Goal: Transaction & Acquisition: Purchase product/service

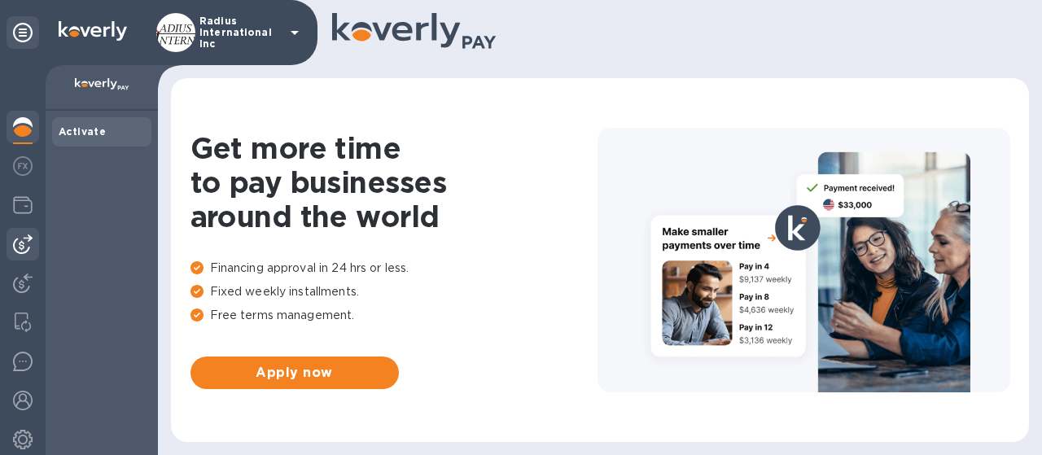
click at [32, 242] on img at bounding box center [23, 245] width 20 height 20
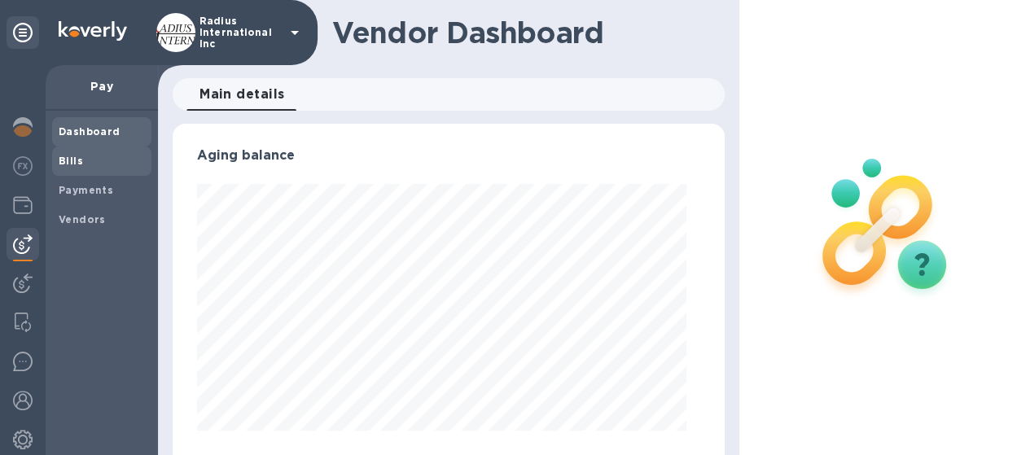
click at [100, 166] on span "Bills" at bounding box center [102, 161] width 86 height 16
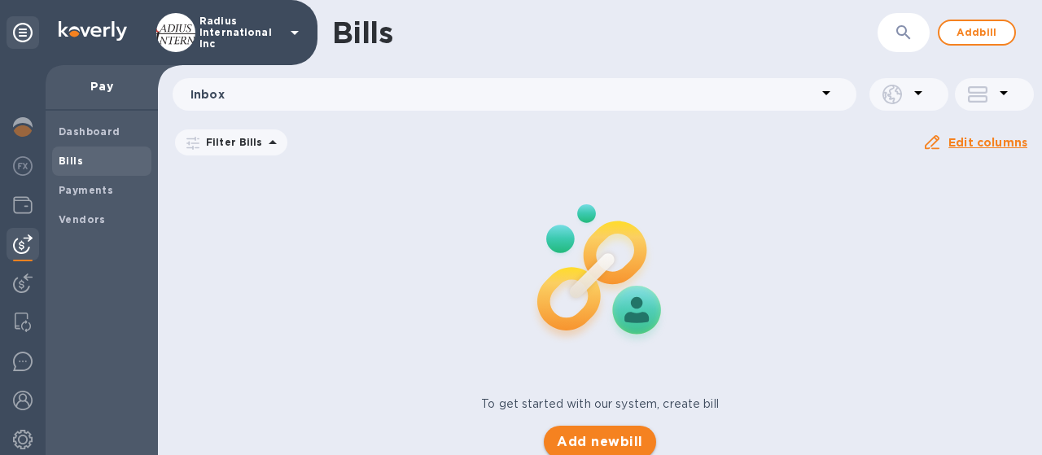
click at [611, 434] on div "Bills ​ Add bill Inbox Filter Bills Due date : [DATE] to [DATE] Amount Paid Bal…" at bounding box center [600, 227] width 884 height 455
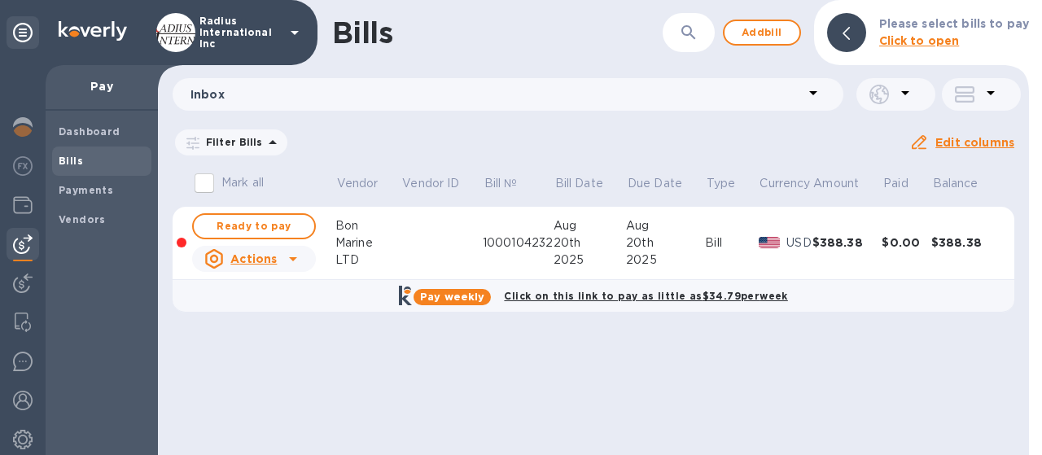
click at [269, 262] on u "Actions" at bounding box center [253, 258] width 46 height 13
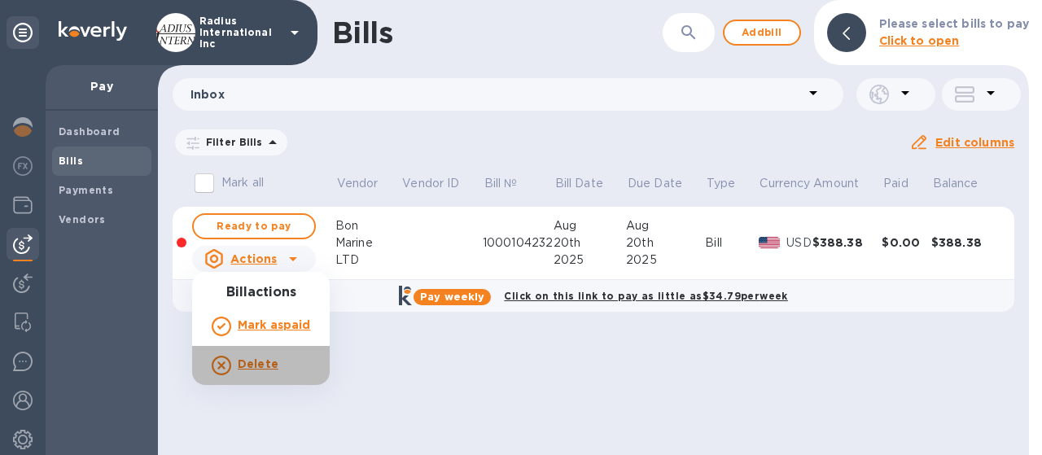
click at [262, 362] on b "Delete" at bounding box center [258, 363] width 41 height 13
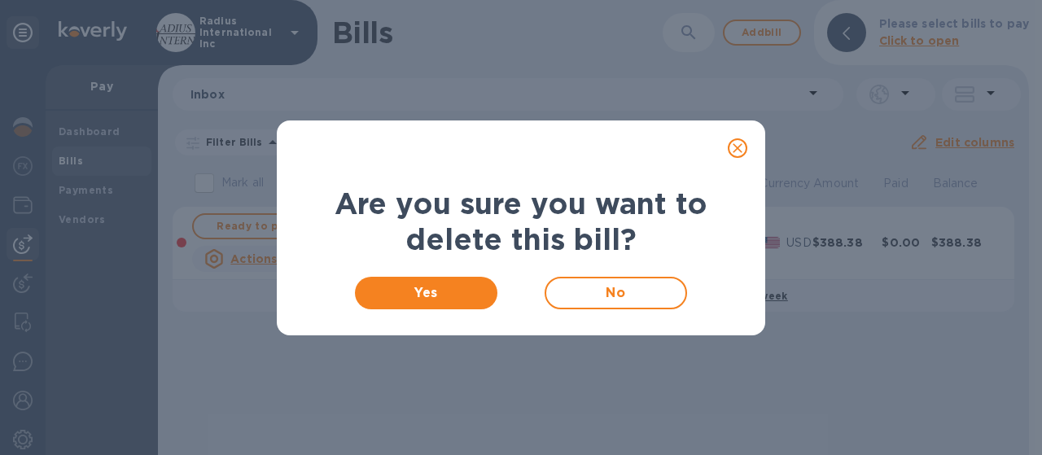
drag, startPoint x: 429, startPoint y: 294, endPoint x: 410, endPoint y: 185, distance: 110.7
click at [428, 294] on span "Yes" at bounding box center [426, 293] width 116 height 20
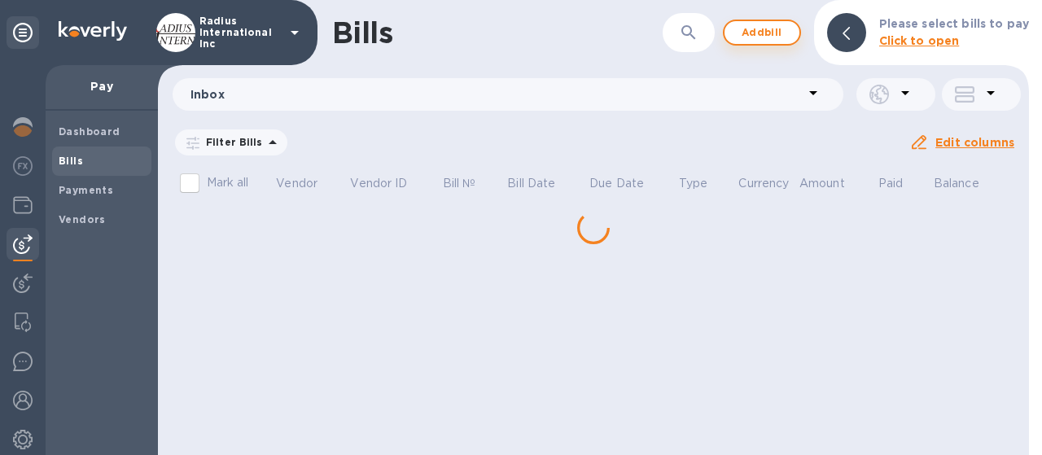
click at [761, 40] on span "Add bill" at bounding box center [762, 33] width 49 height 20
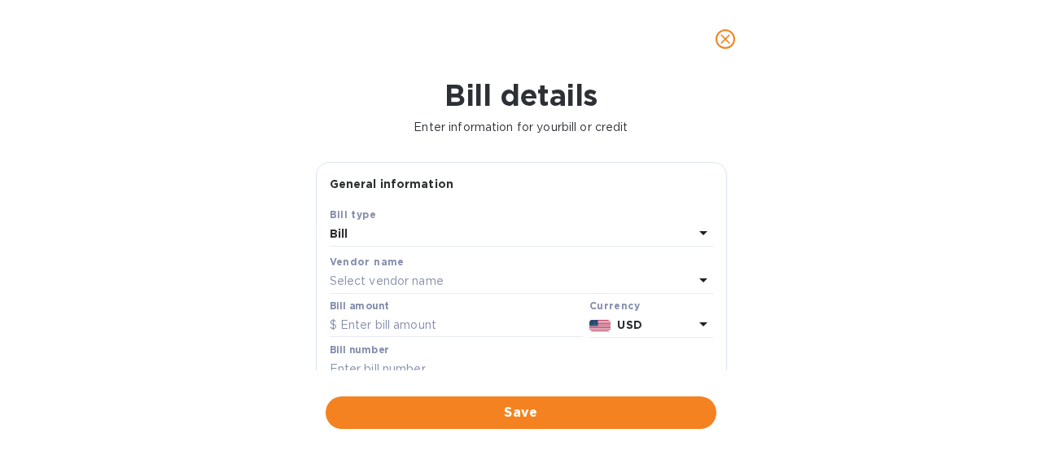
click at [381, 278] on p "Select vendor name" at bounding box center [387, 281] width 114 height 17
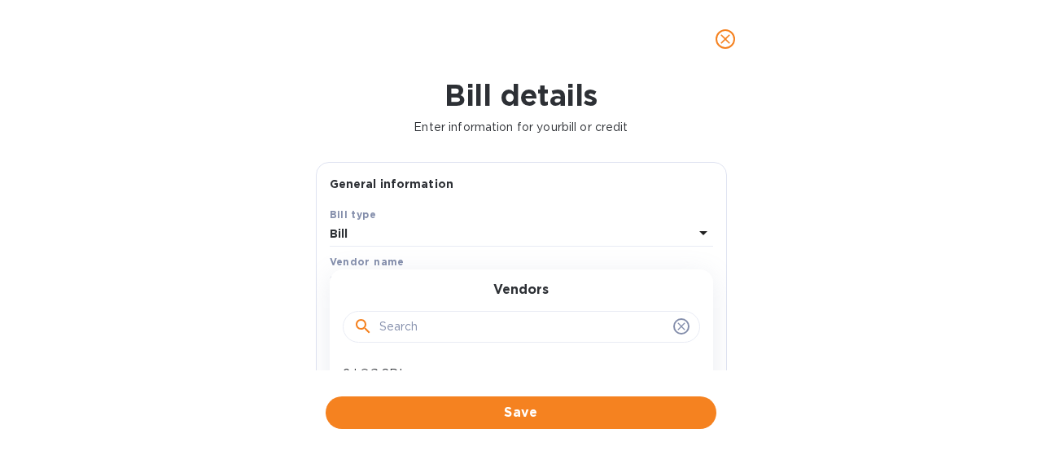
click at [420, 317] on input "text" at bounding box center [522, 327] width 287 height 24
type input "htl"
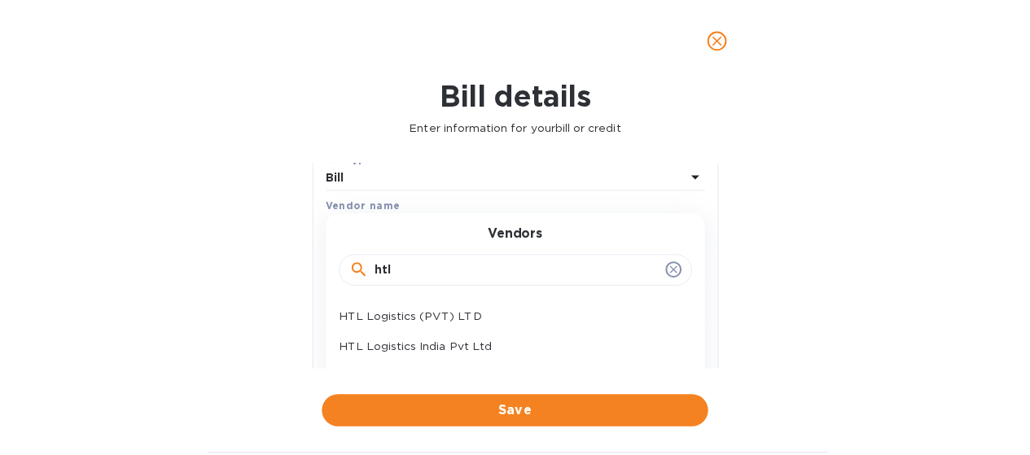
scroll to position [81, 0]
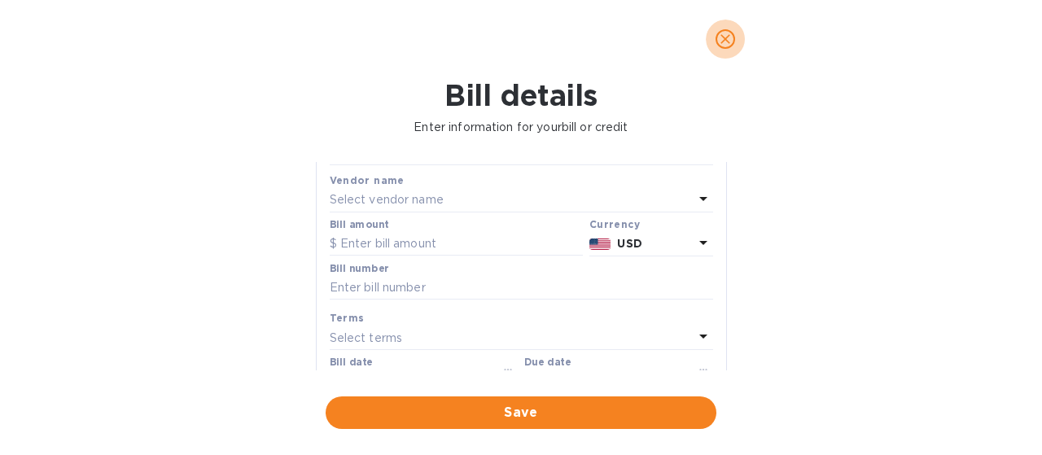
click at [722, 35] on icon "close" at bounding box center [725, 39] width 16 height 16
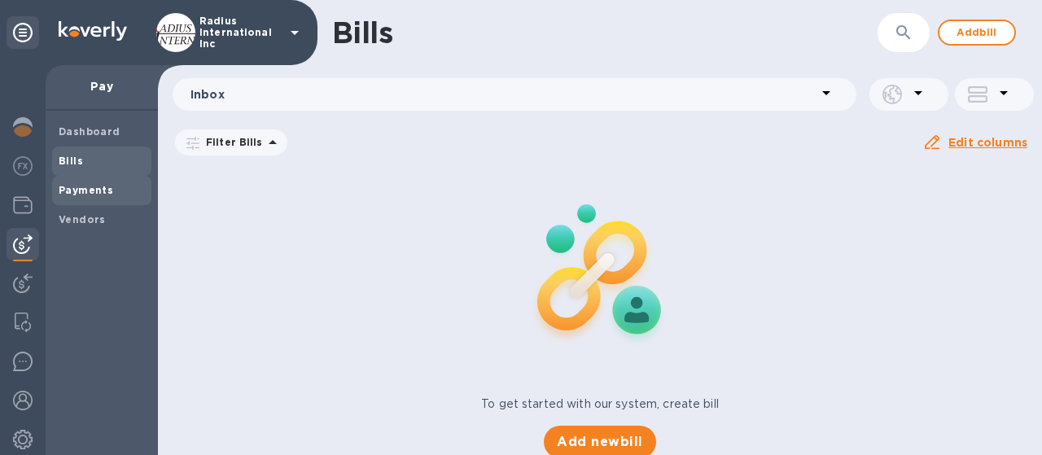
click at [76, 193] on b "Payments" at bounding box center [86, 190] width 55 height 12
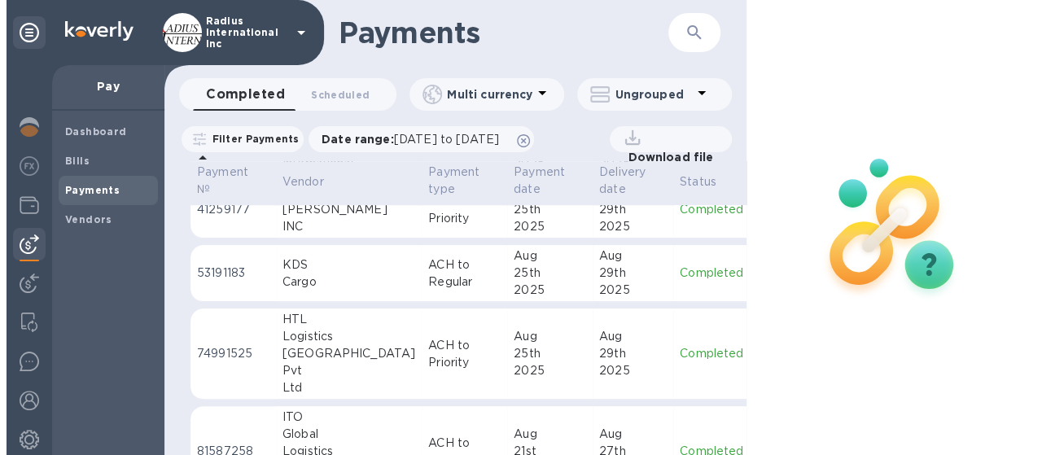
scroll to position [651, 0]
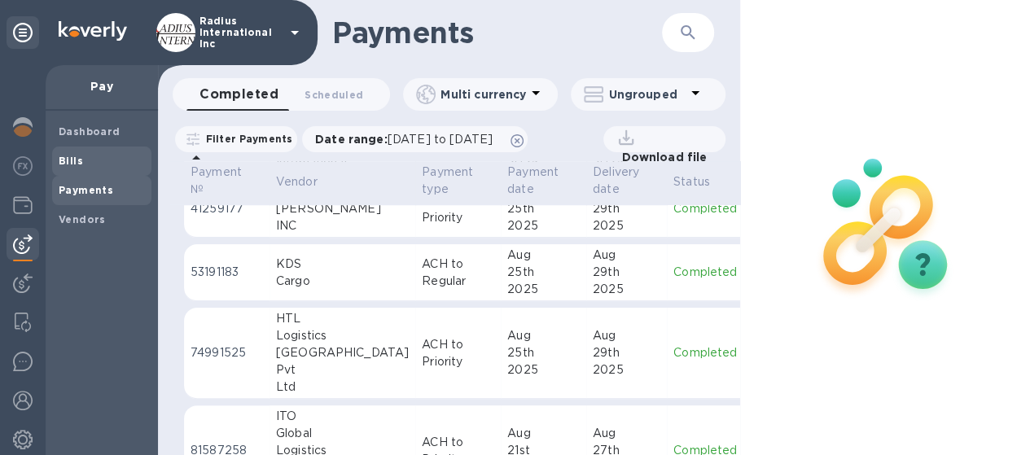
click at [94, 156] on span "Bills" at bounding box center [102, 161] width 86 height 16
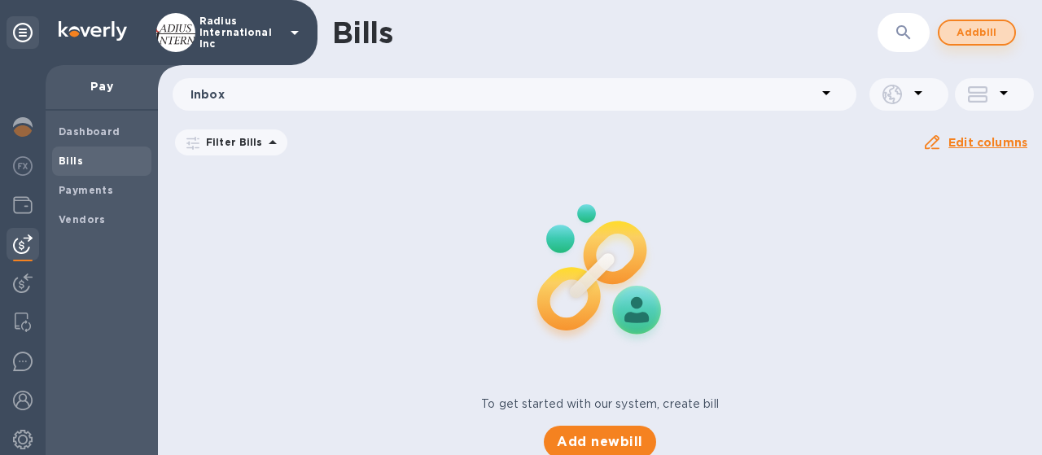
click at [966, 32] on span "Add bill" at bounding box center [977, 33] width 49 height 20
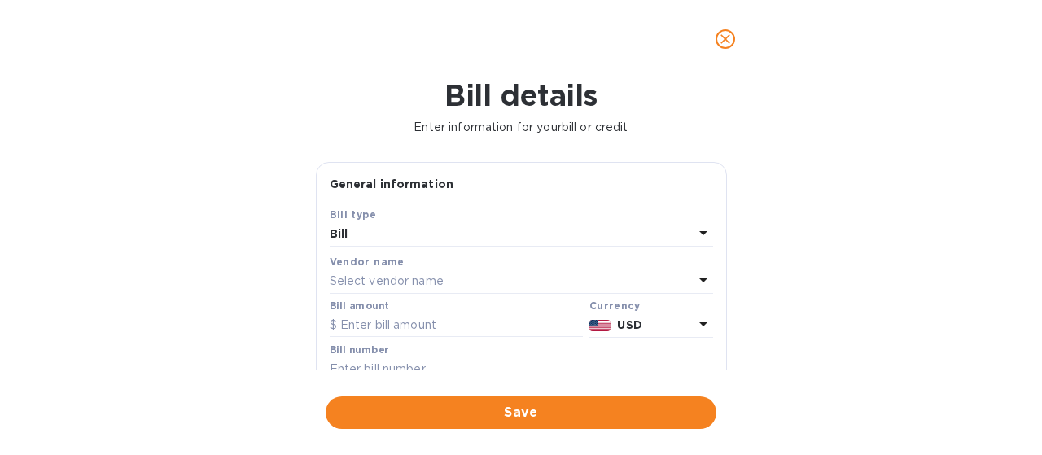
click at [410, 283] on p "Select vendor name" at bounding box center [387, 281] width 114 height 17
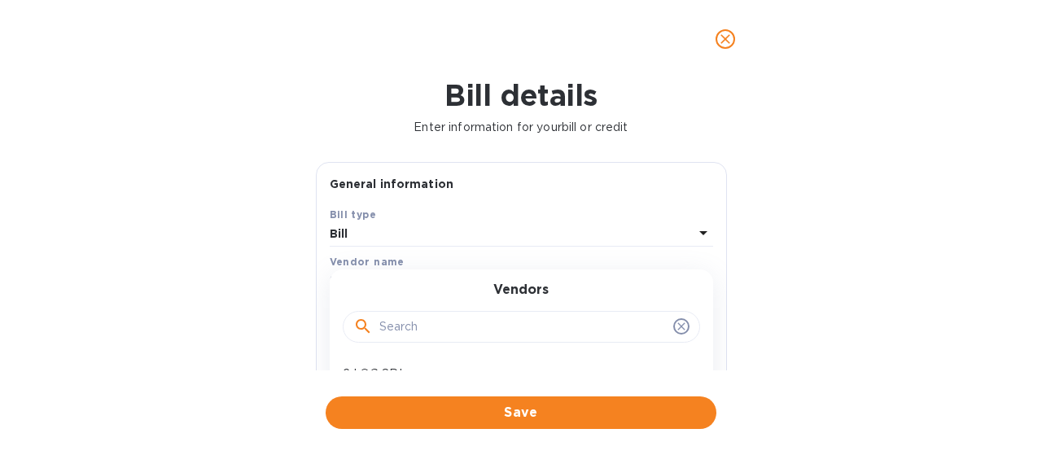
click at [452, 322] on input "text" at bounding box center [522, 327] width 287 height 24
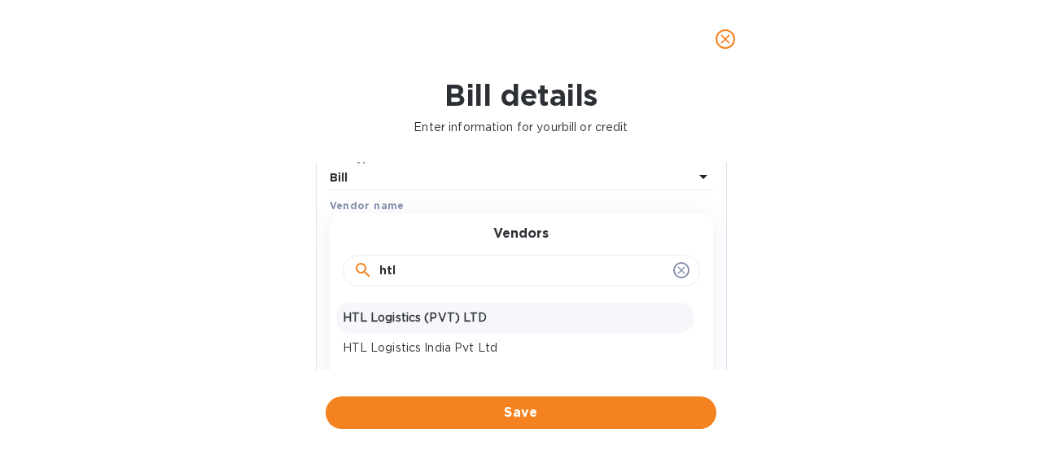
scroll to position [81, 0]
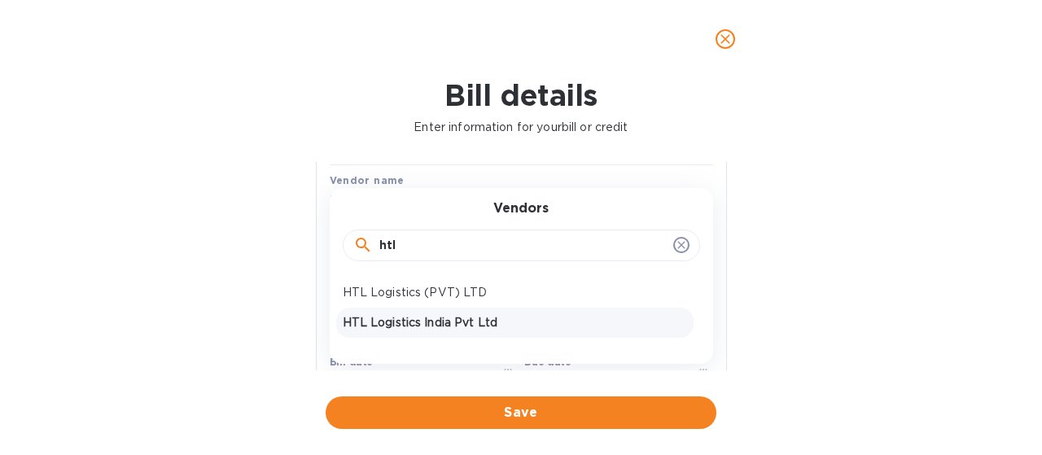
type input "htl"
drag, startPoint x: 472, startPoint y: 322, endPoint x: 485, endPoint y: 320, distance: 12.3
click at [472, 321] on p "HTL Logistics India Pvt Ltd" at bounding box center [515, 322] width 344 height 17
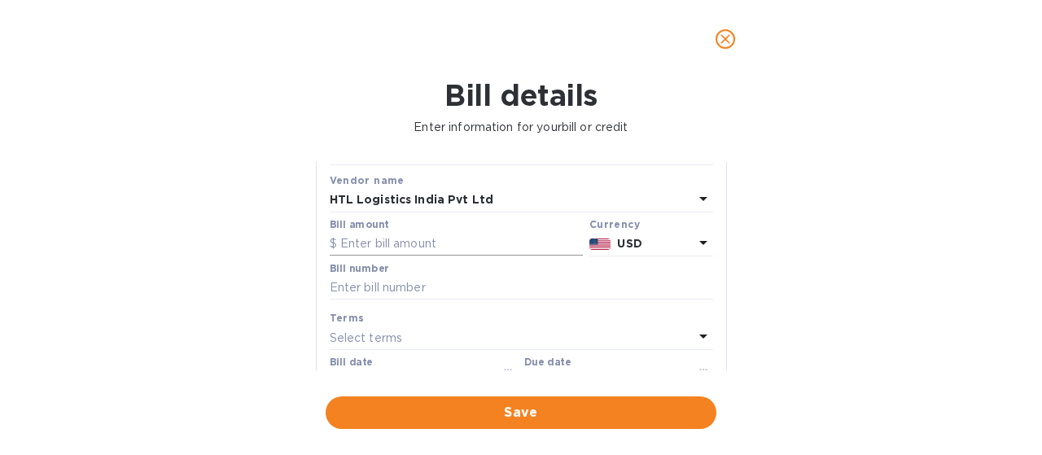
drag, startPoint x: 408, startPoint y: 244, endPoint x: 436, endPoint y: 241, distance: 28.7
click at [408, 243] on input "text" at bounding box center [456, 244] width 253 height 24
type input "5,845.25"
click at [441, 289] on input "text" at bounding box center [522, 288] width 384 height 24
paste input "HTLDN2507000667"
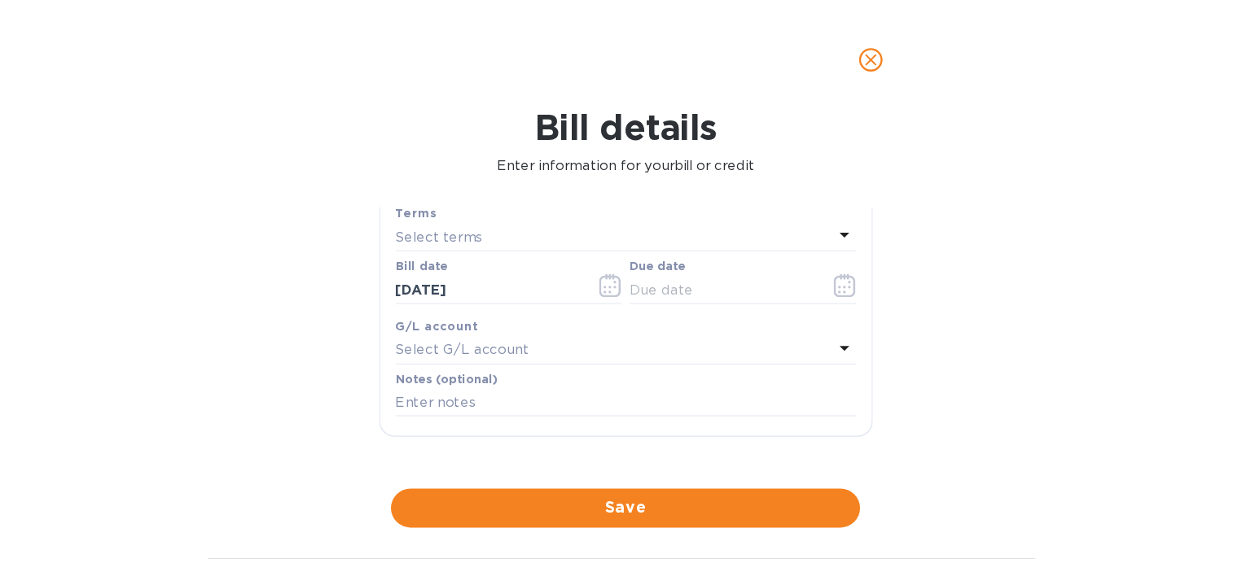
scroll to position [244, 0]
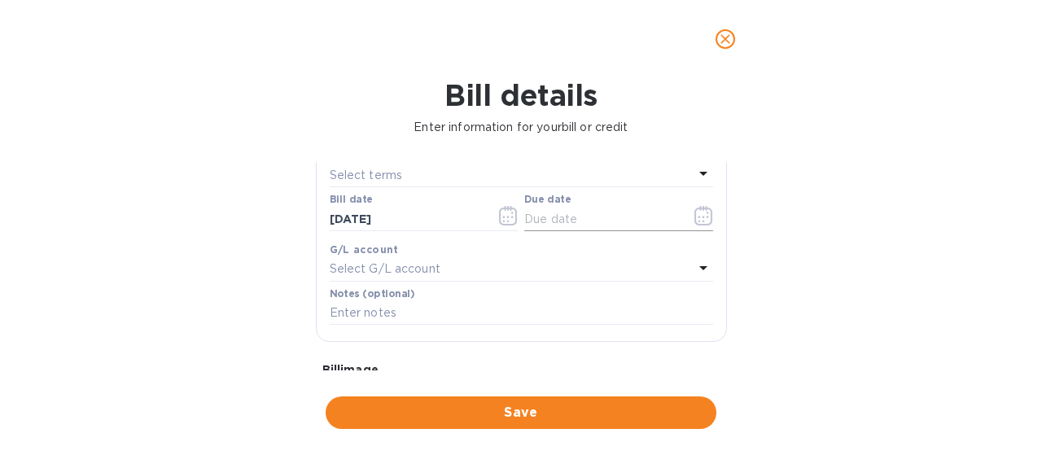
type input "HTLDN2507000667"
click at [567, 211] on input "text" at bounding box center [601, 219] width 154 height 24
click at [695, 213] on icon "button" at bounding box center [704, 216] width 19 height 20
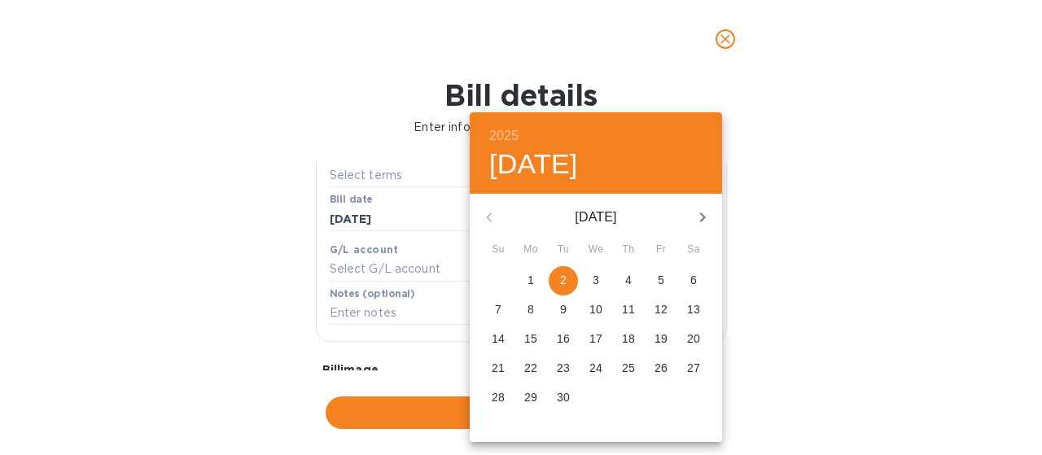
drag, startPoint x: 564, startPoint y: 276, endPoint x: 718, endPoint y: 278, distance: 154.7
click at [565, 276] on p "2" at bounding box center [563, 280] width 7 height 16
type input "[DATE]"
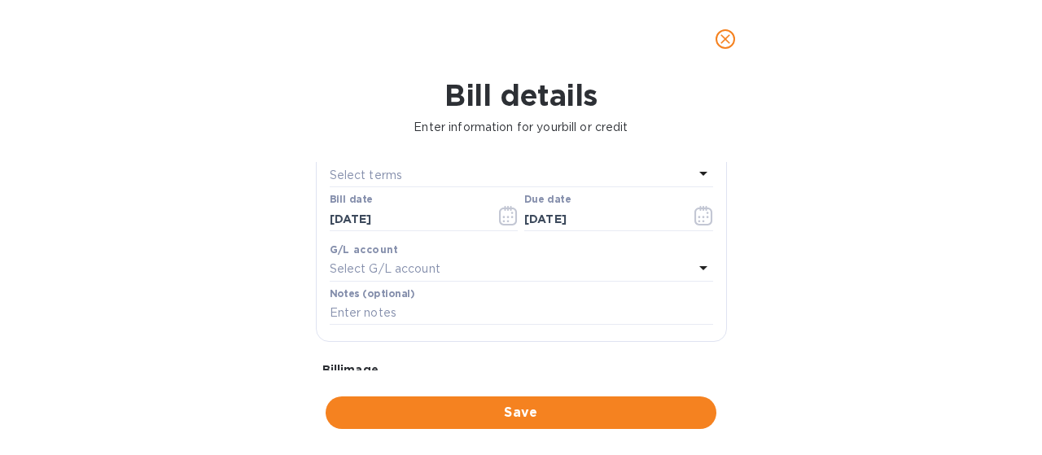
drag, startPoint x: 901, startPoint y: 276, endPoint x: 614, endPoint y: 386, distance: 307.0
click at [894, 278] on div "2025 Tue, Sep [DATE] Mo Tu We Th Fr Sa 31 1 2 3 4 5 6 7 8 9 10 11 12 13 14 15 1…" at bounding box center [521, 227] width 1042 height 455
drag, startPoint x: 559, startPoint y: 406, endPoint x: 679, endPoint y: 91, distance: 337.4
click at [562, 401] on button "Save" at bounding box center [521, 413] width 391 height 33
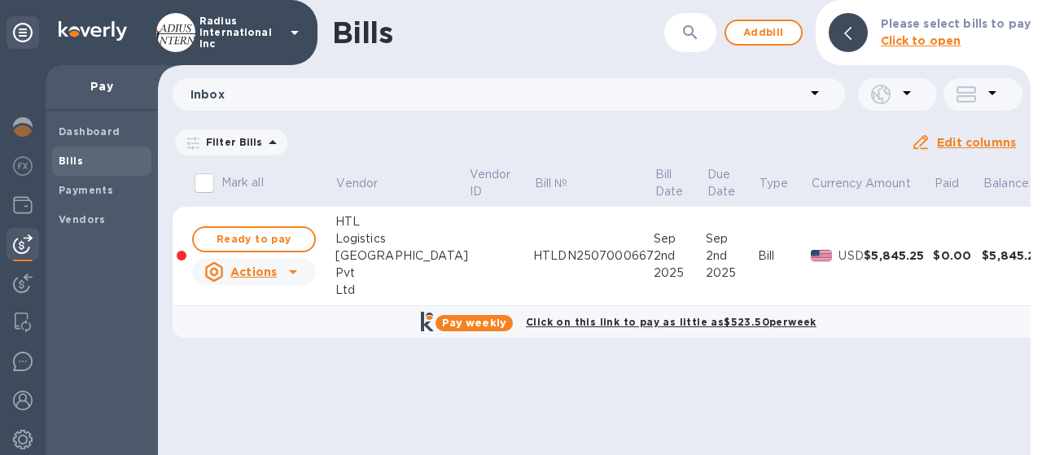
drag, startPoint x: 270, startPoint y: 238, endPoint x: 640, endPoint y: 265, distance: 370.7
click at [270, 238] on span "Ready to pay" at bounding box center [254, 240] width 94 height 20
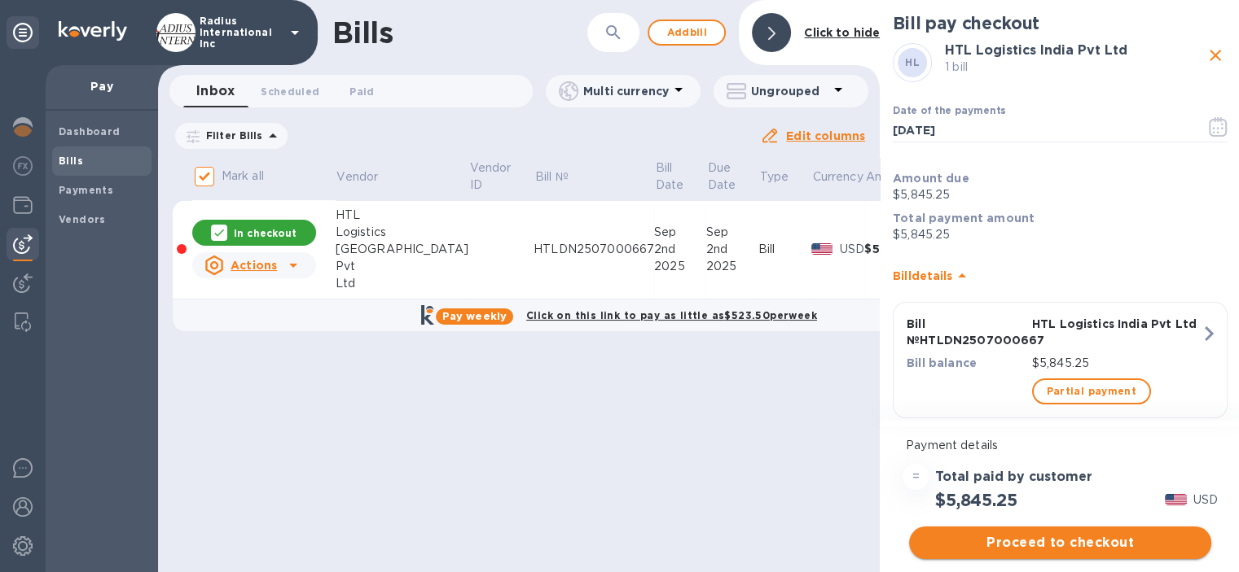
click at [1042, 454] on span "Proceed to checkout" at bounding box center [1060, 543] width 276 height 20
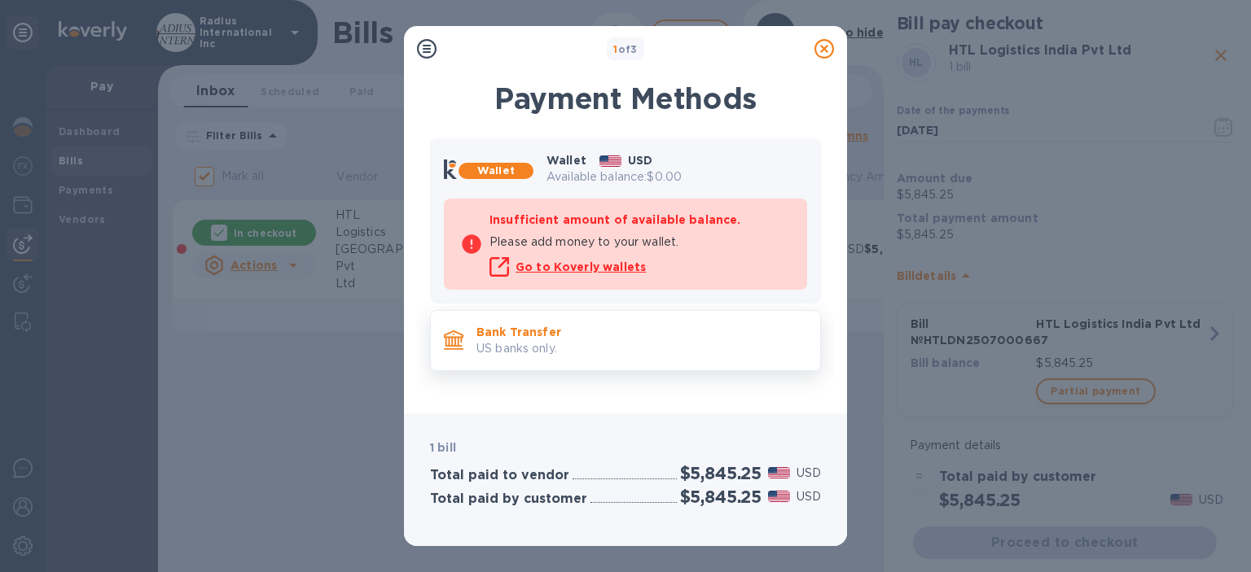
click at [709, 321] on div "Bank Transfer US banks only." at bounding box center [642, 341] width 344 height 46
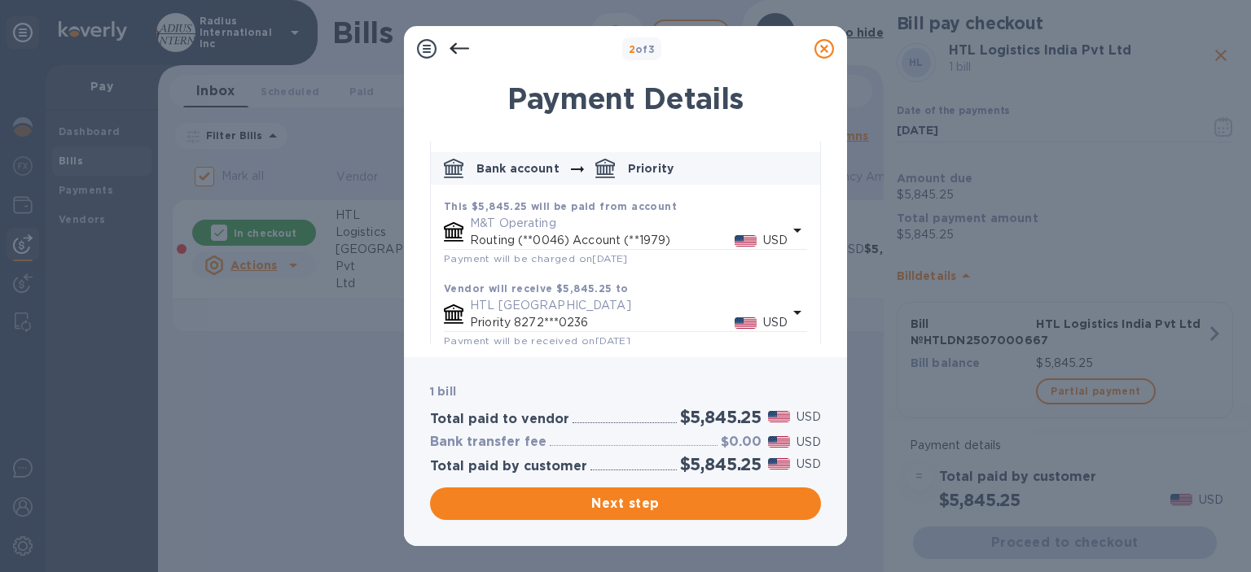
scroll to position [160, 0]
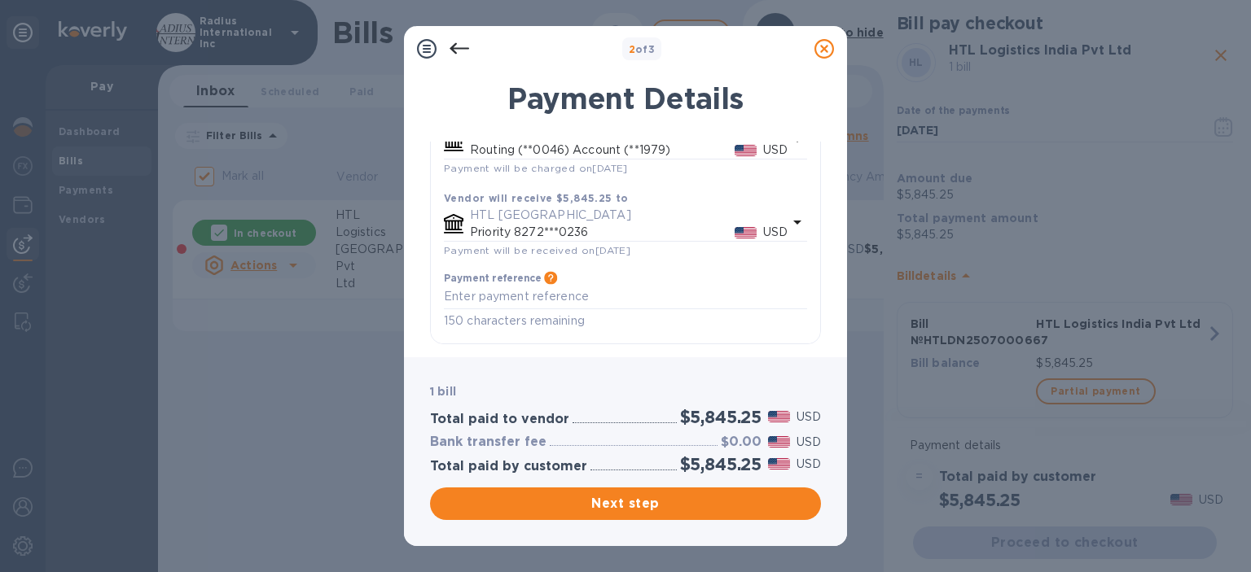
click at [726, 454] on span "Next step" at bounding box center [625, 504] width 365 height 20
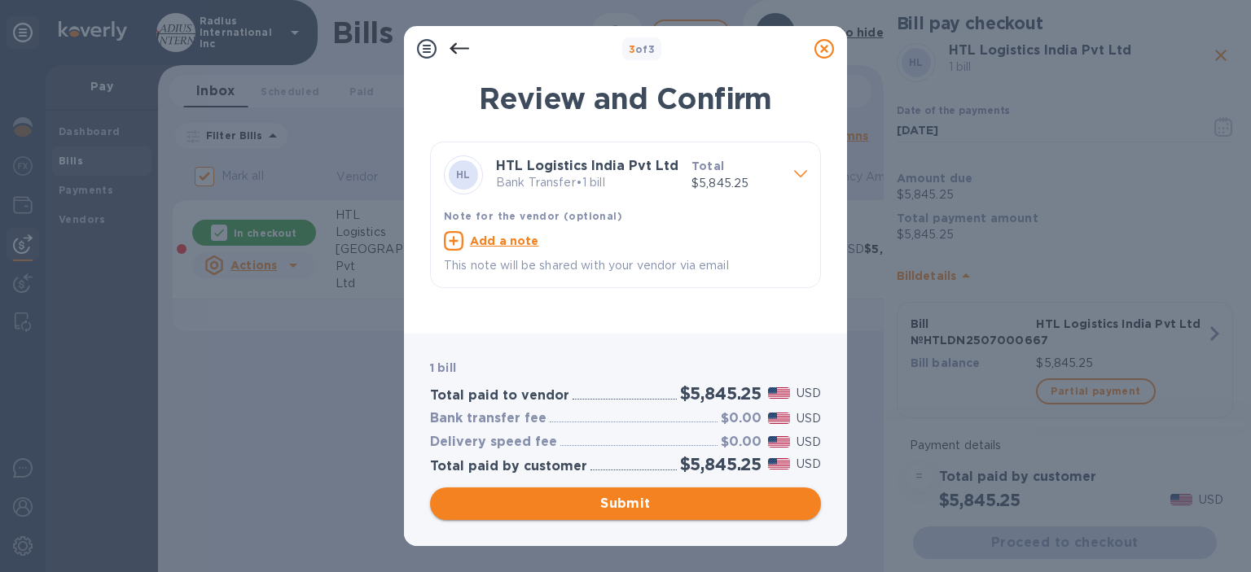
click at [686, 454] on span "Submit" at bounding box center [625, 504] width 365 height 20
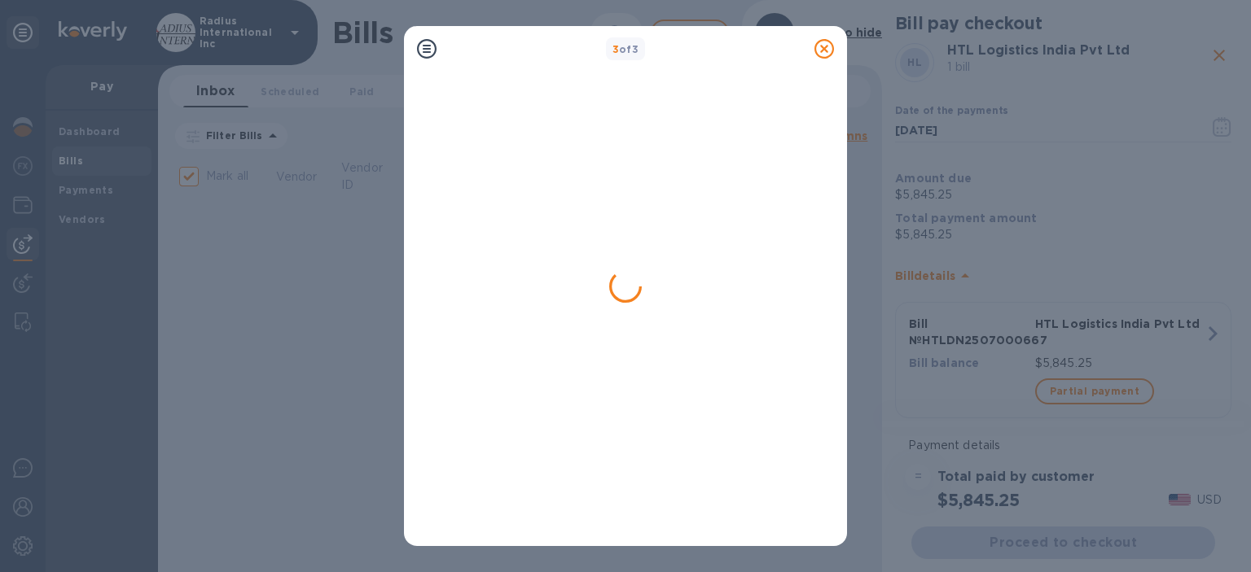
checkbox input "false"
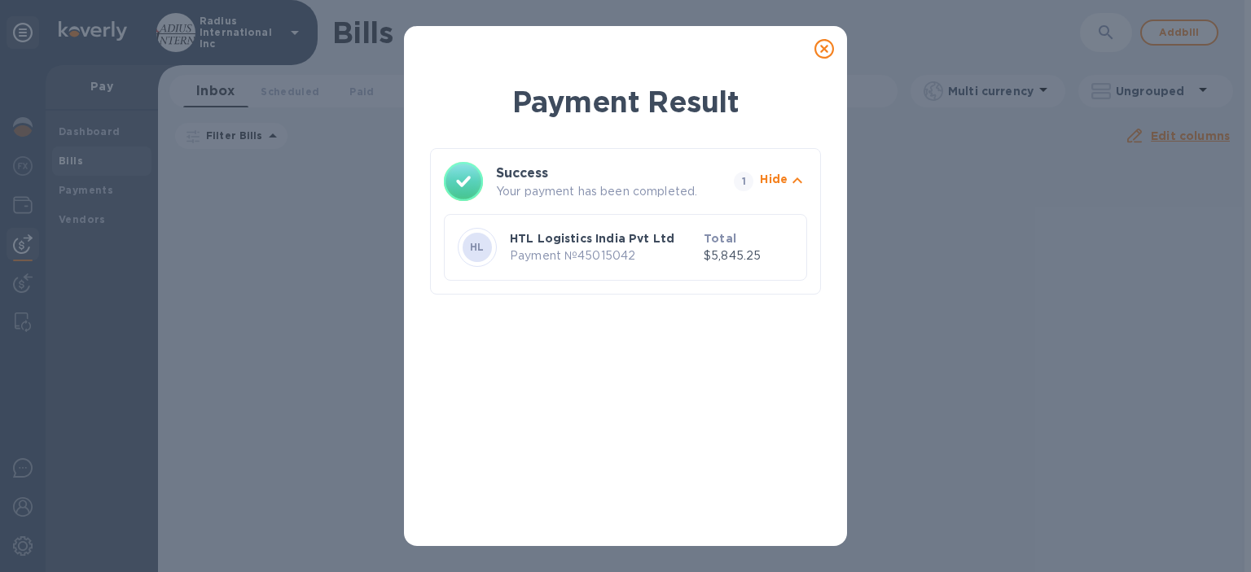
click at [1042, 143] on div "Payment Result Success Your payment has been completed. 1 Hide HL HTL Logistics…" at bounding box center [625, 286] width 1251 height 572
click at [821, 54] on icon at bounding box center [824, 49] width 20 height 20
